Goal: Task Accomplishment & Management: Manage account settings

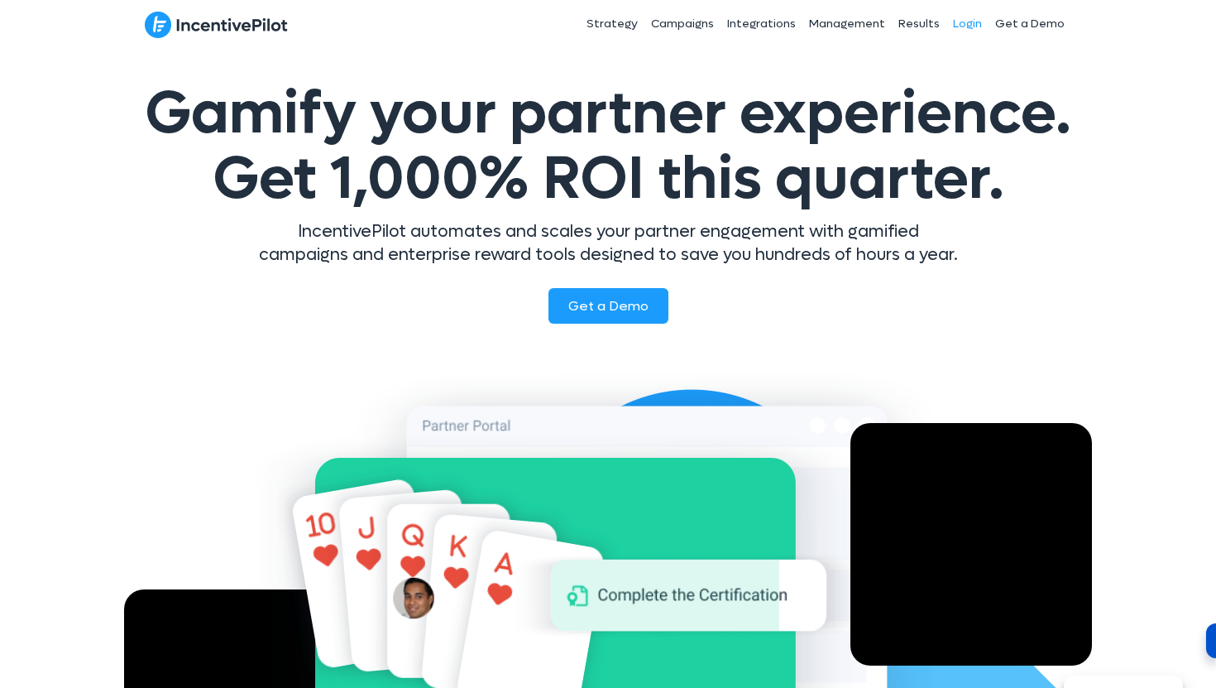
click at [967, 16] on link "Login" at bounding box center [968, 23] width 42 height 41
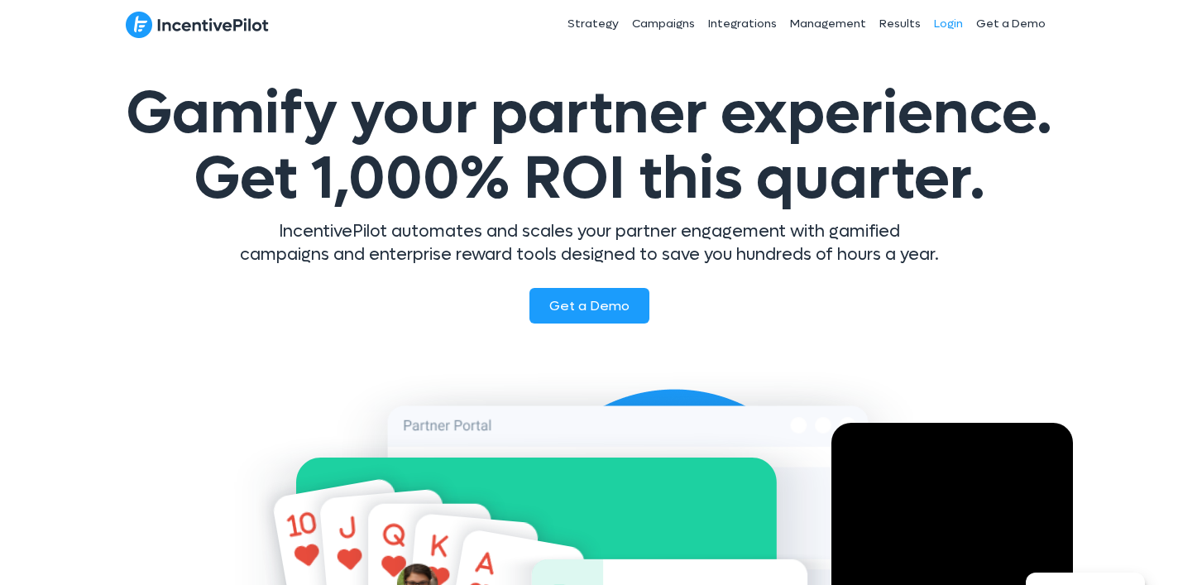
click at [956, 20] on link "Login" at bounding box center [949, 23] width 42 height 41
